Goal: Task Accomplishment & Management: Manage account settings

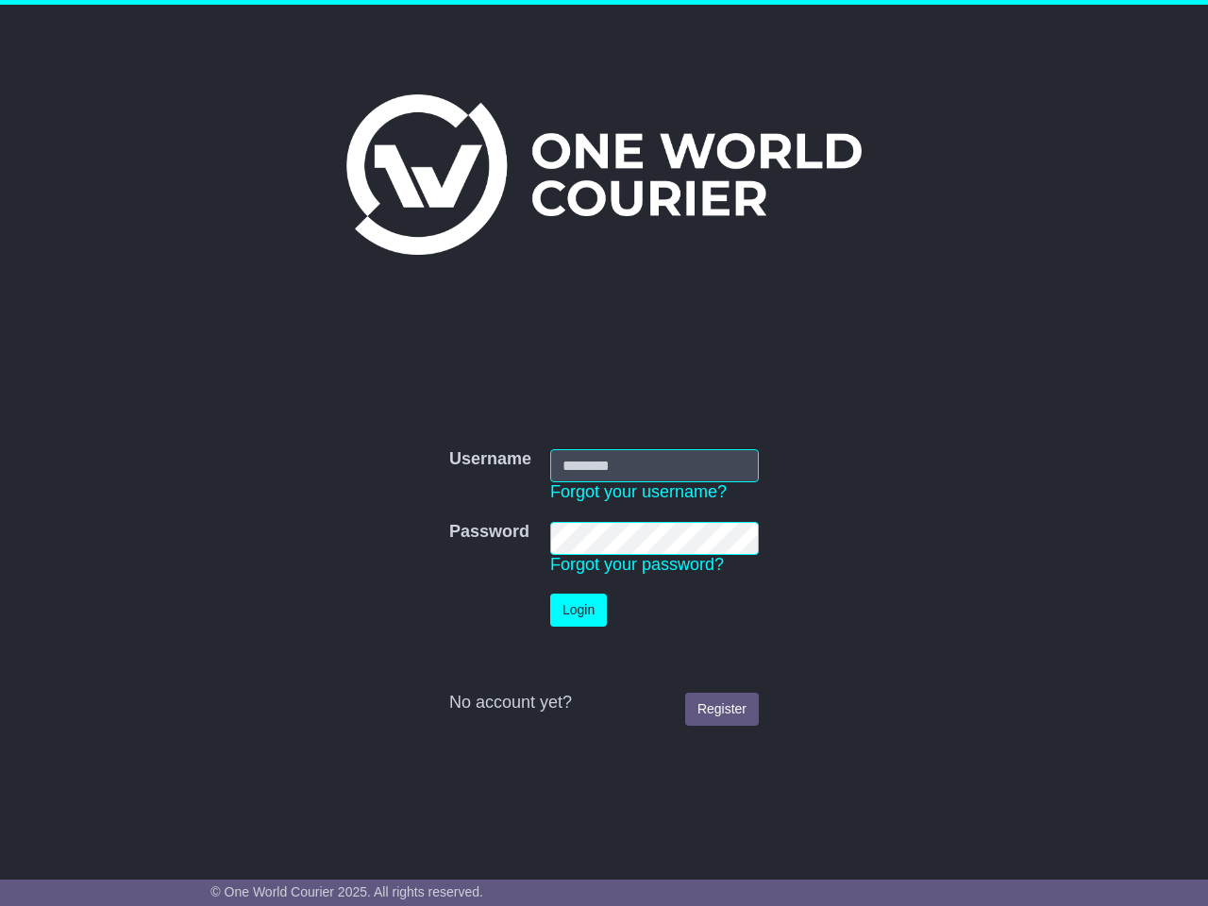
click at [603, 587] on td "Login" at bounding box center [654, 610] width 227 height 52
click at [638, 492] on link "Forgot your username?" at bounding box center [638, 491] width 176 height 19
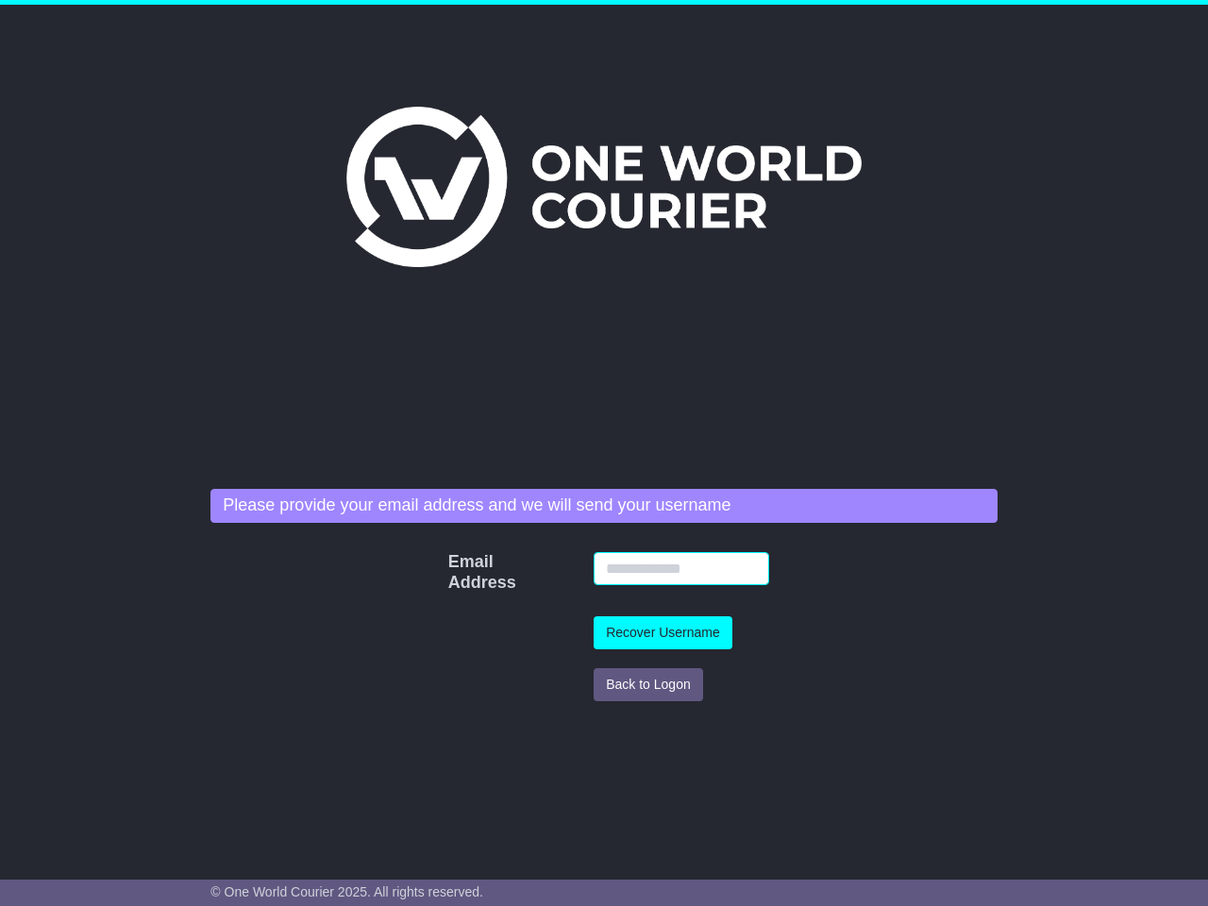
click at [637, 564] on input "Email Address" at bounding box center [680, 568] width 175 height 33
click at [584, 610] on td "Recover Username" at bounding box center [681, 633] width 194 height 52
